Goal: Task Accomplishment & Management: Use online tool/utility

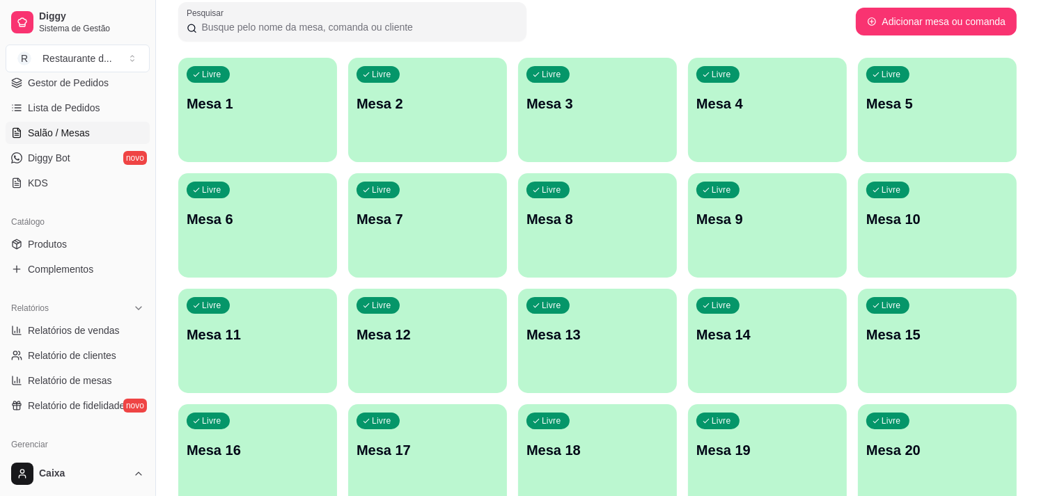
scroll to position [217, 0]
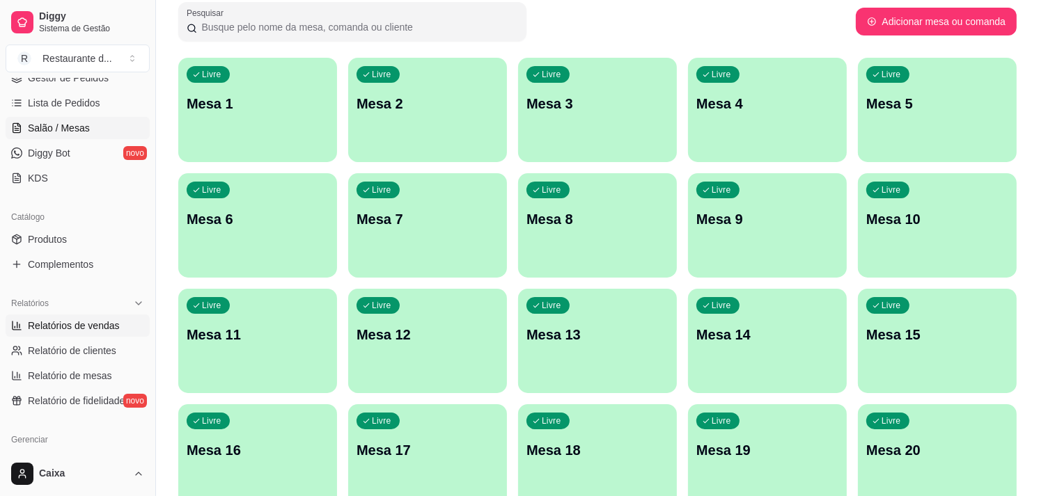
click at [77, 329] on span "Relatórios de vendas" at bounding box center [74, 326] width 92 height 14
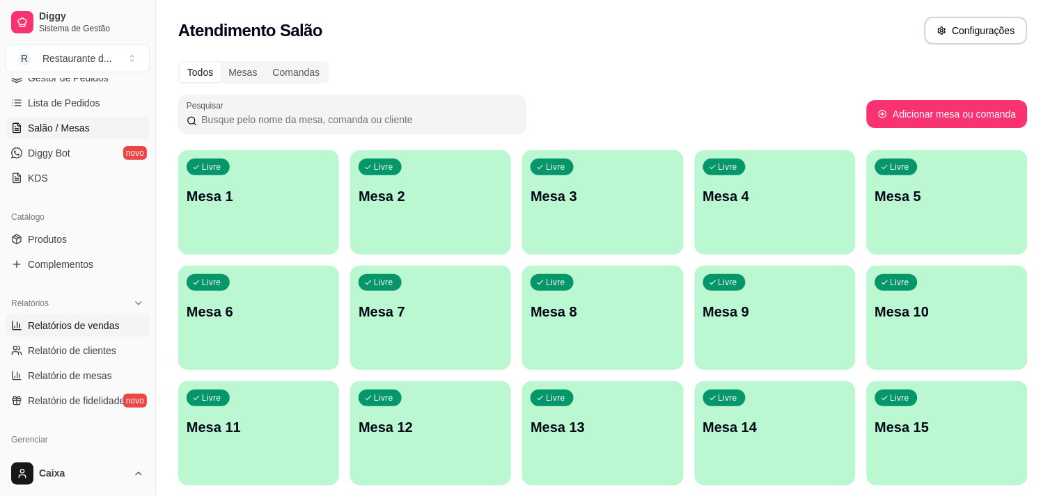
select select "ALL"
select select "0"
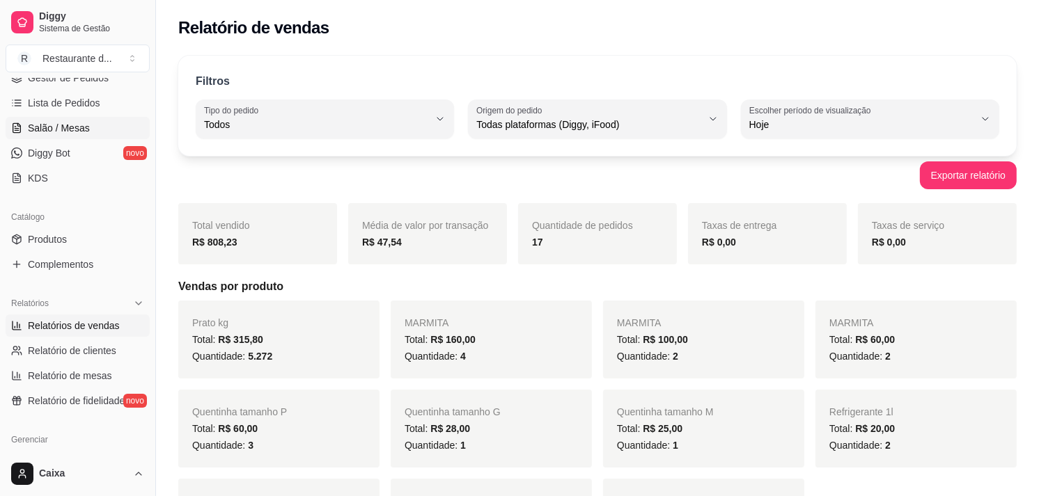
click at [77, 127] on span "Salão / Mesas" at bounding box center [59, 128] width 62 height 14
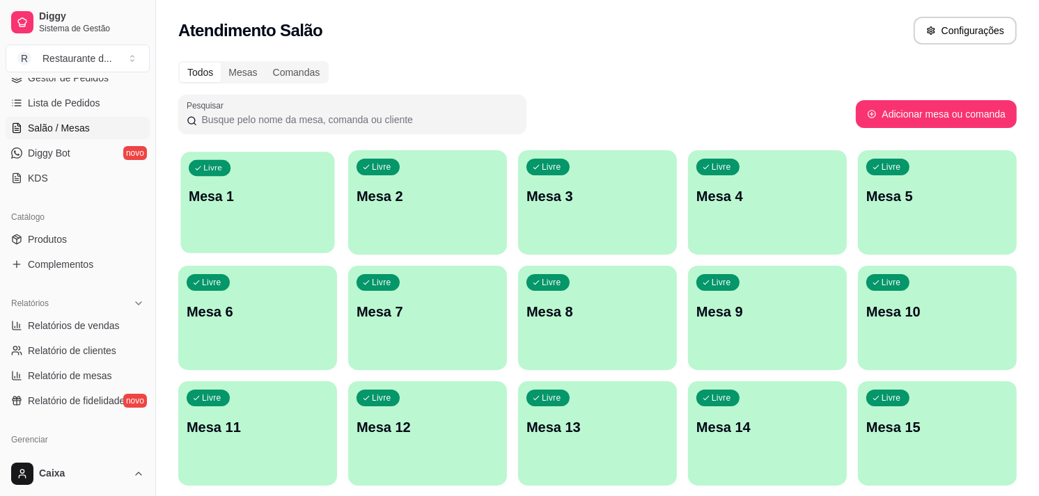
click at [281, 226] on div "Livre Mesa 1" at bounding box center [257, 194] width 154 height 85
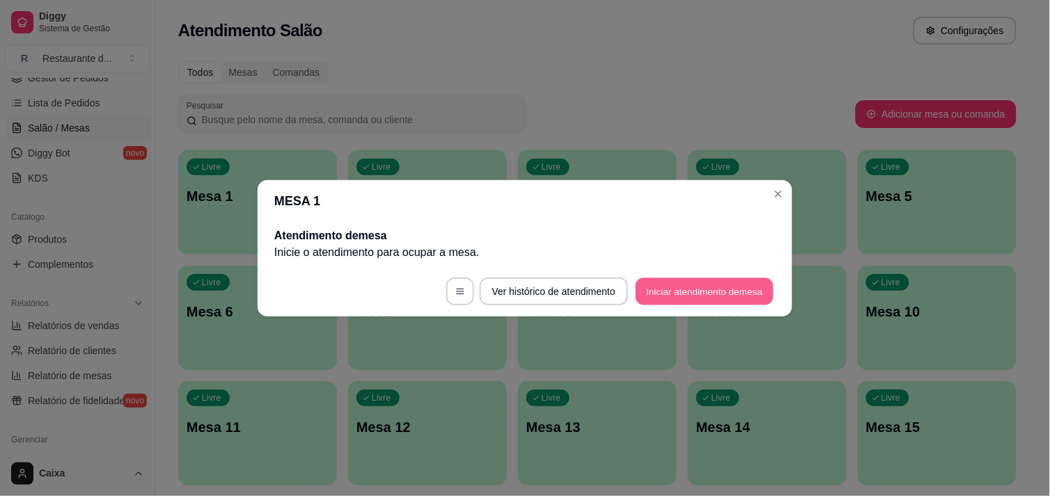
click at [693, 296] on button "Iniciar atendimento de mesa" at bounding box center [705, 291] width 138 height 27
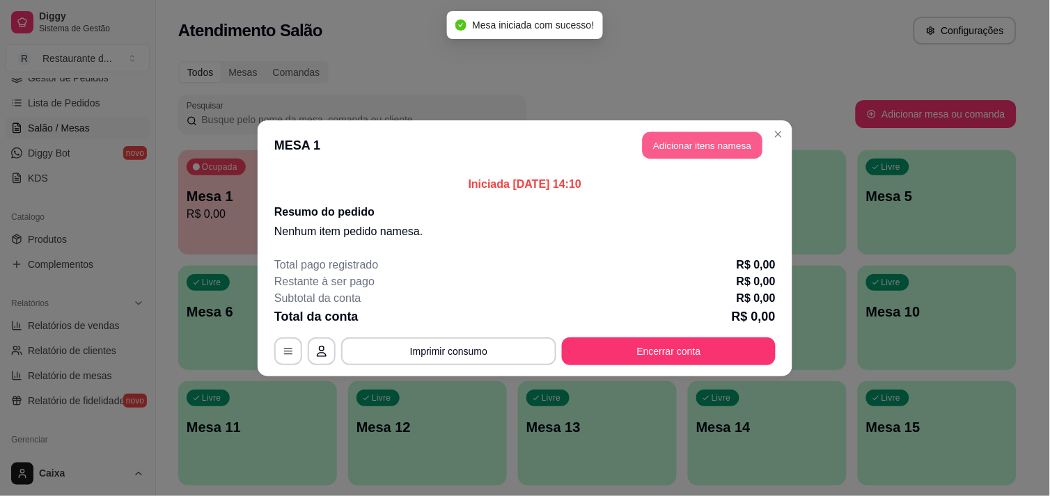
click at [708, 145] on button "Adicionar itens na mesa" at bounding box center [703, 145] width 120 height 27
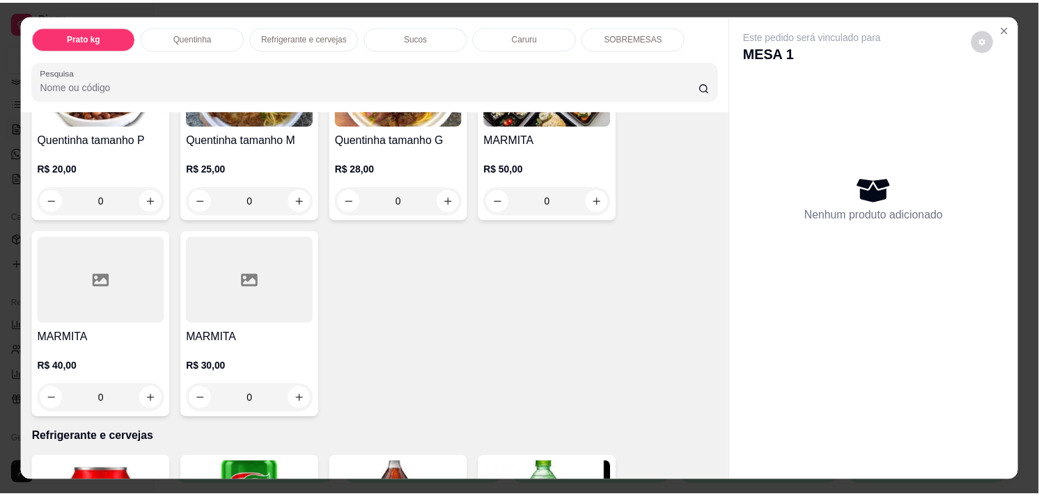
scroll to position [371, 0]
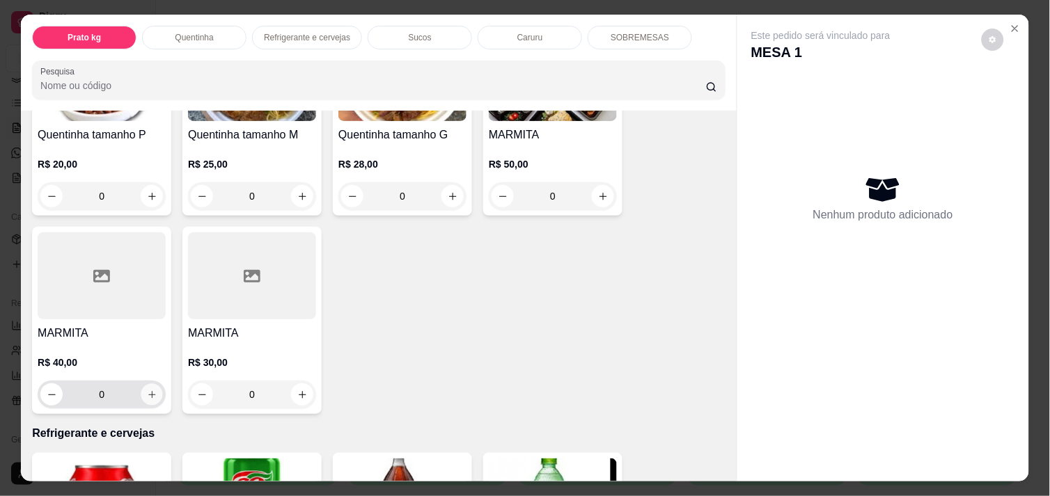
click at [147, 390] on icon "increase-product-quantity" at bounding box center [152, 395] width 10 height 10
type input "1"
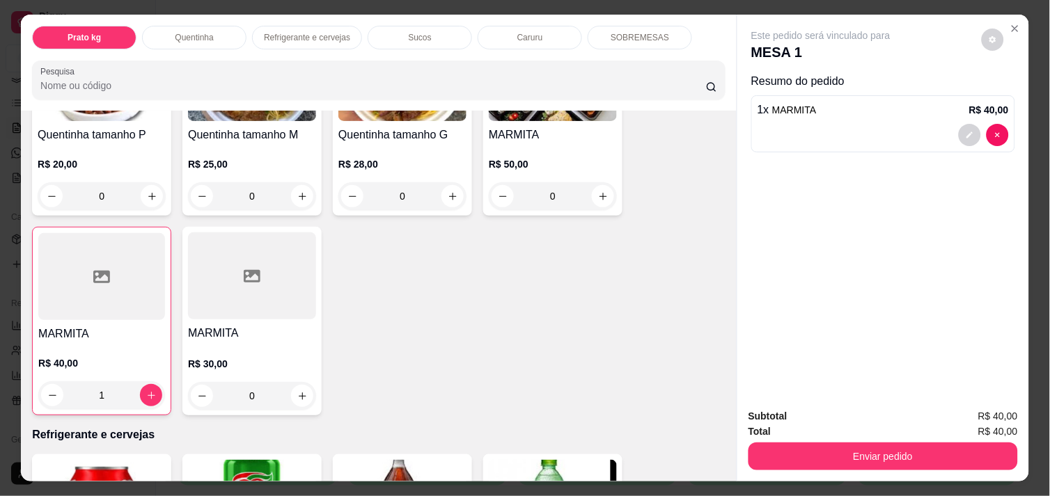
click at [338, 224] on div "Quentinha tamanho P R$ 20,00 0 Quentinha tamanho M R$ 25,00 0 Quentinha tamanho…" at bounding box center [379, 222] width 694 height 387
click at [302, 191] on button "increase-product-quantity" at bounding box center [303, 197] width 22 height 22
type input "1"
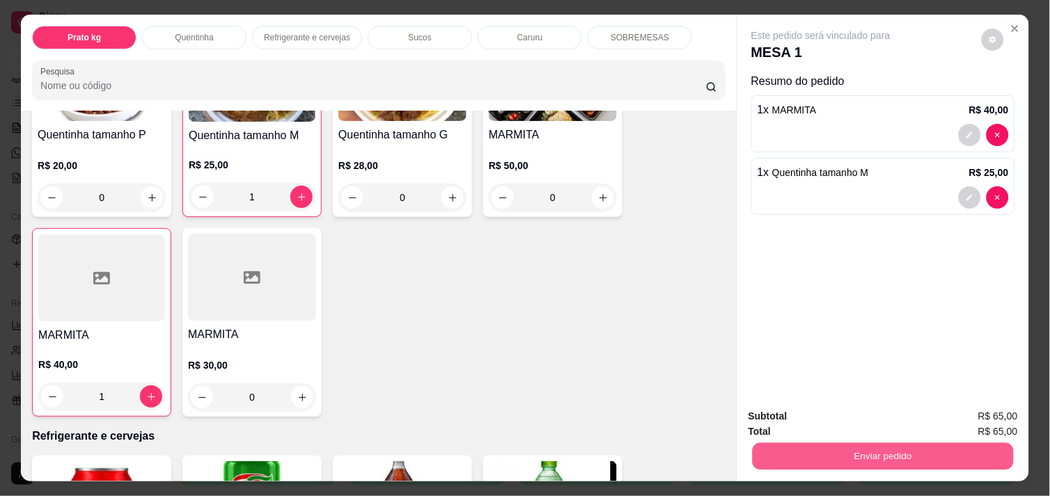
click at [827, 453] on button "Enviar pedido" at bounding box center [883, 456] width 261 height 27
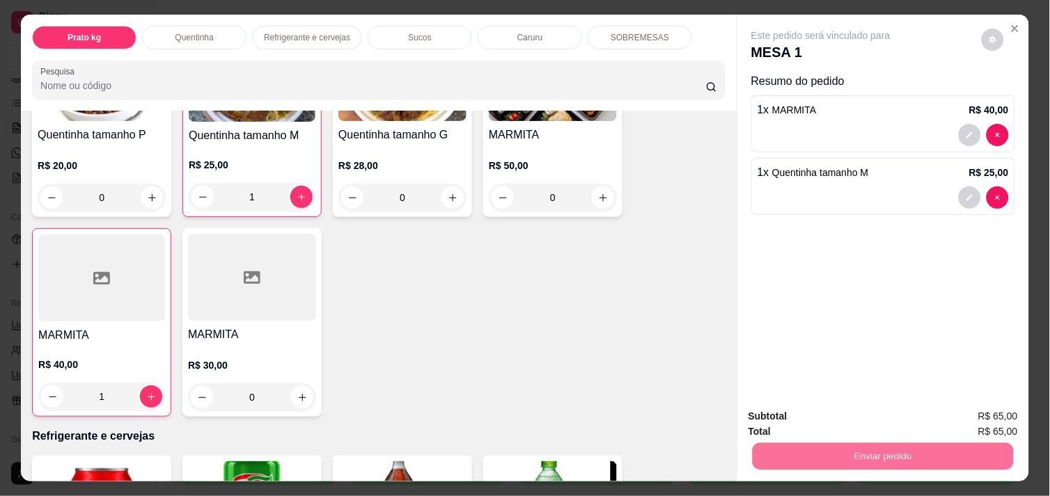
click at [976, 406] on button "Enviar pedido" at bounding box center [982, 417] width 77 height 26
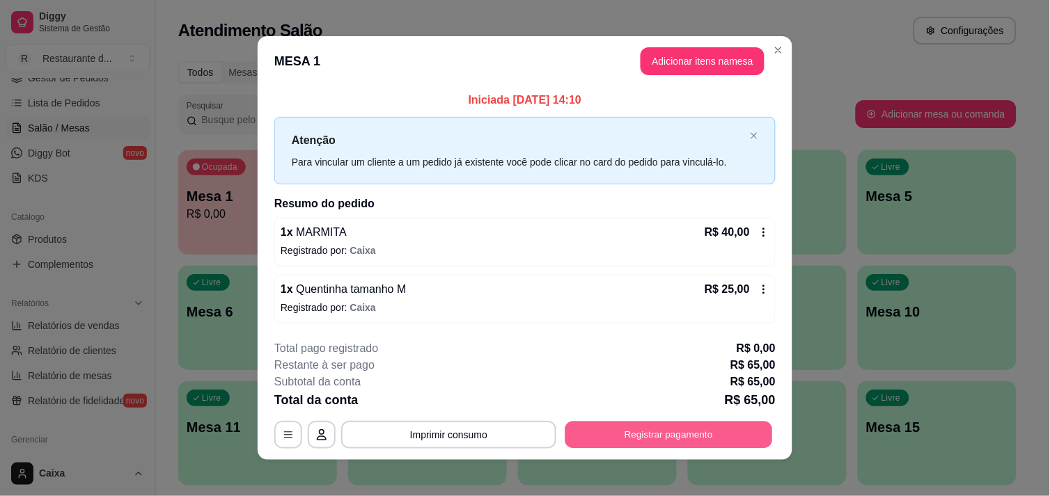
click at [623, 437] on button "Registrar pagamento" at bounding box center [669, 435] width 208 height 27
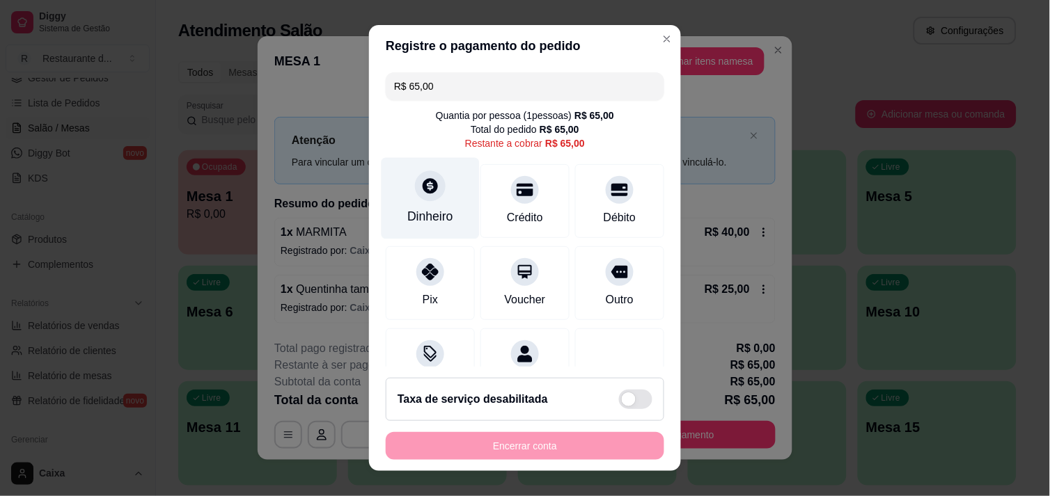
click at [434, 198] on div "Dinheiro" at bounding box center [431, 197] width 98 height 81
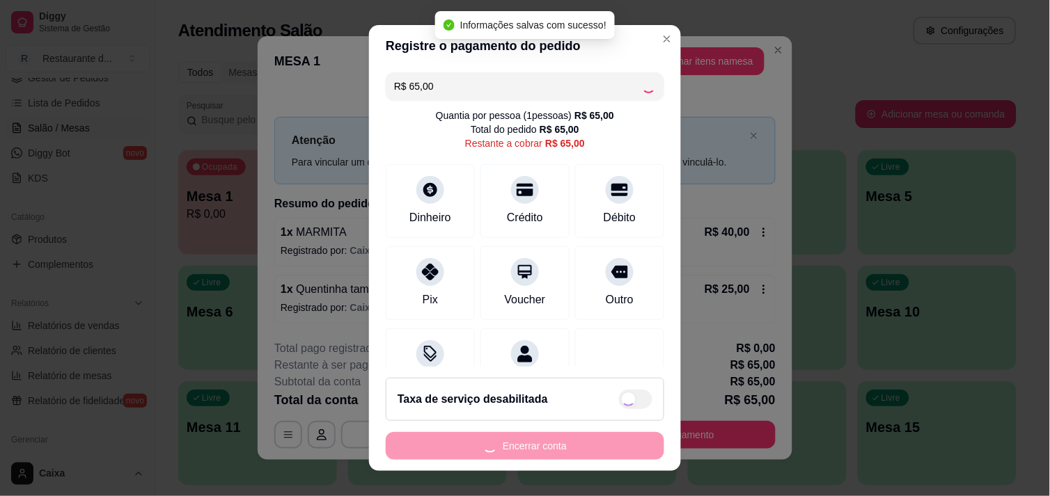
type input "R$ 0,00"
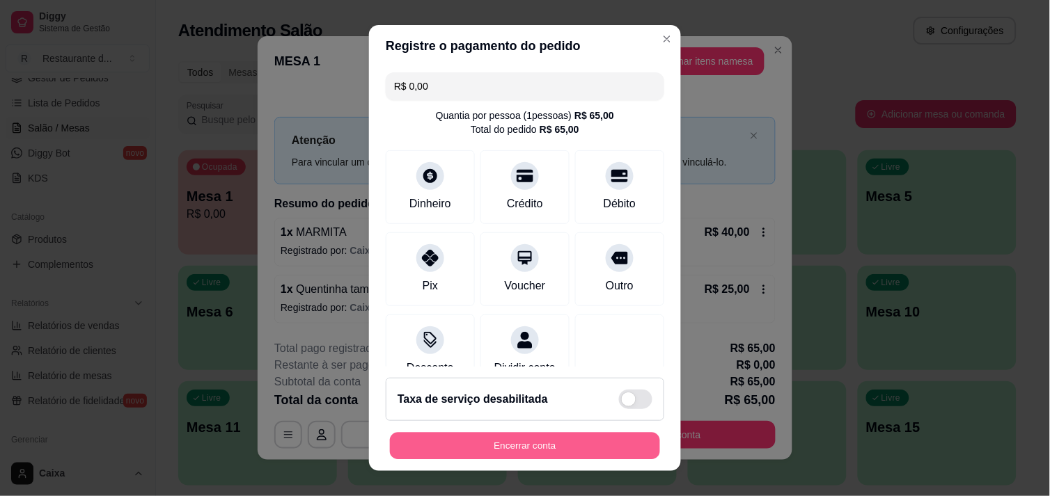
click at [511, 436] on button "Encerrar conta" at bounding box center [525, 446] width 270 height 27
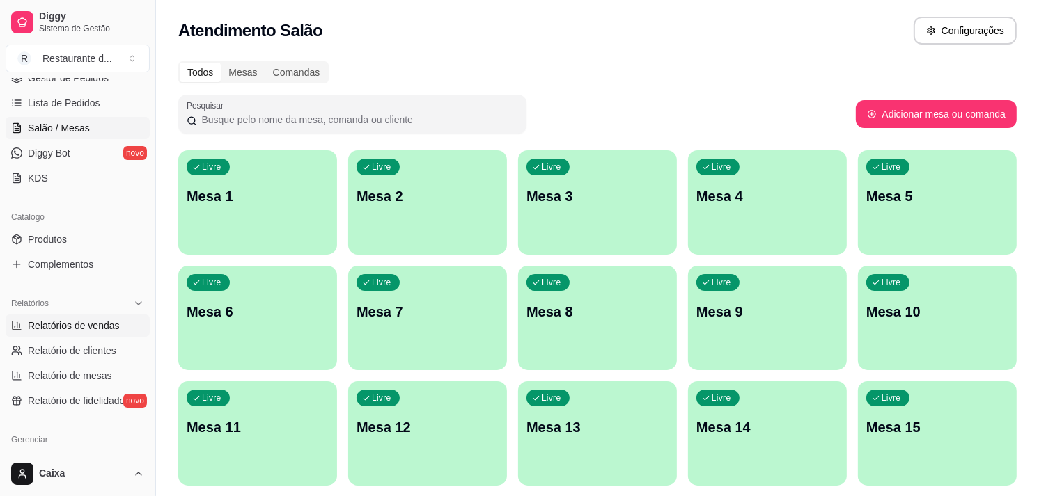
click at [79, 329] on span "Relatórios de vendas" at bounding box center [74, 326] width 92 height 14
select select "ALL"
select select "0"
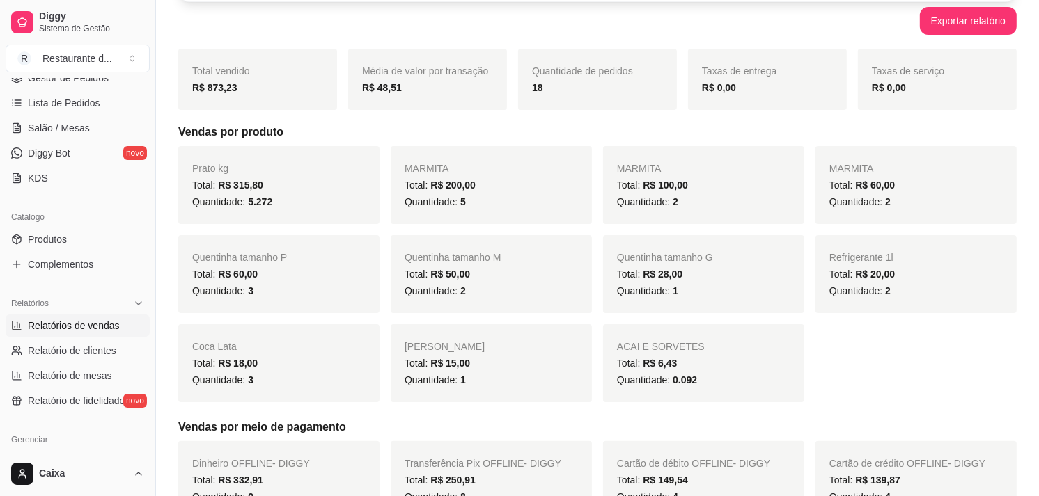
scroll to position [77, 0]
